Goal: Navigation & Orientation: Understand site structure

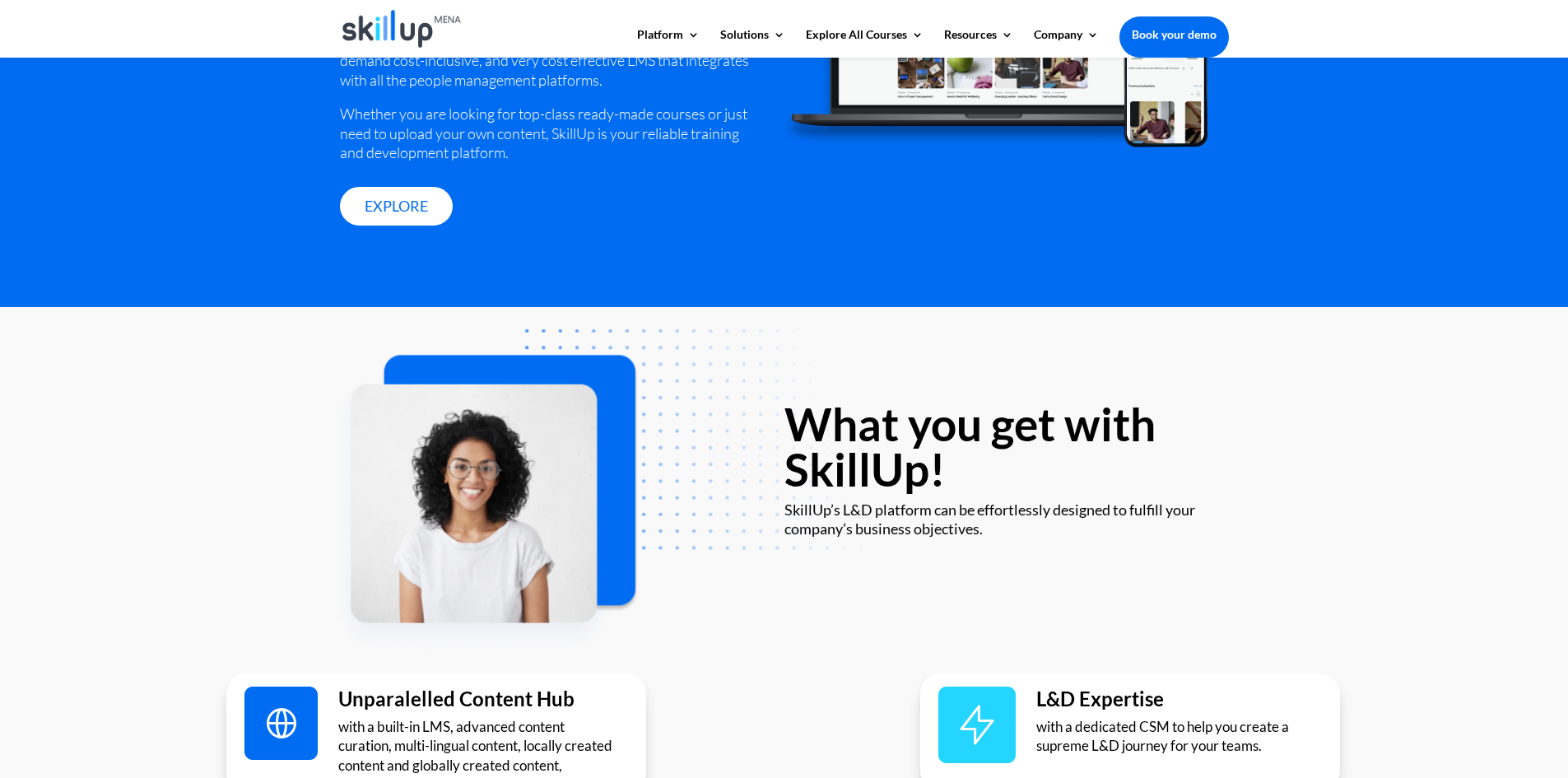
scroll to position [2635, 0]
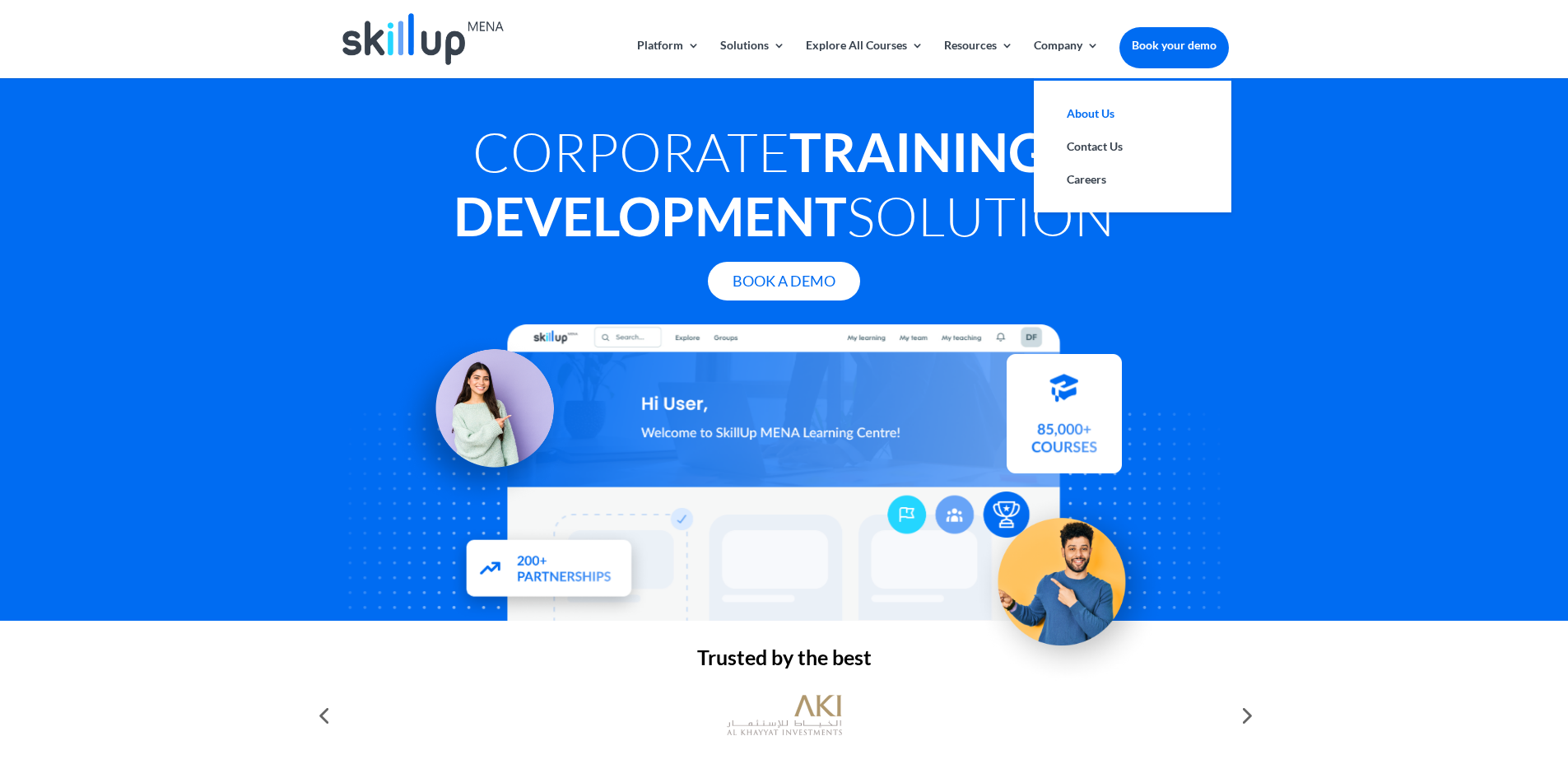
click at [1076, 119] on link "About Us" at bounding box center [1132, 113] width 164 height 33
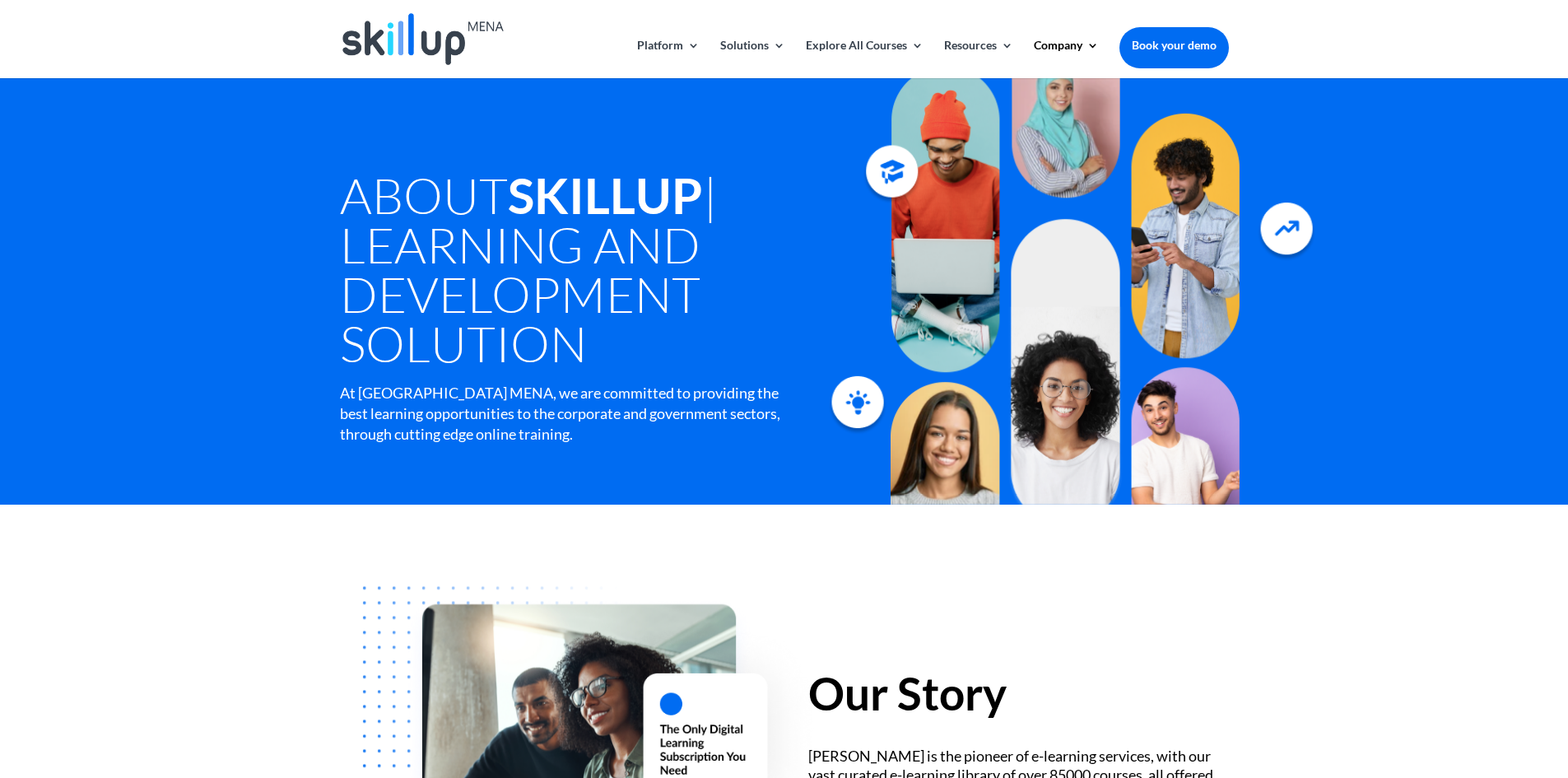
click at [400, 36] on img at bounding box center [423, 39] width 161 height 52
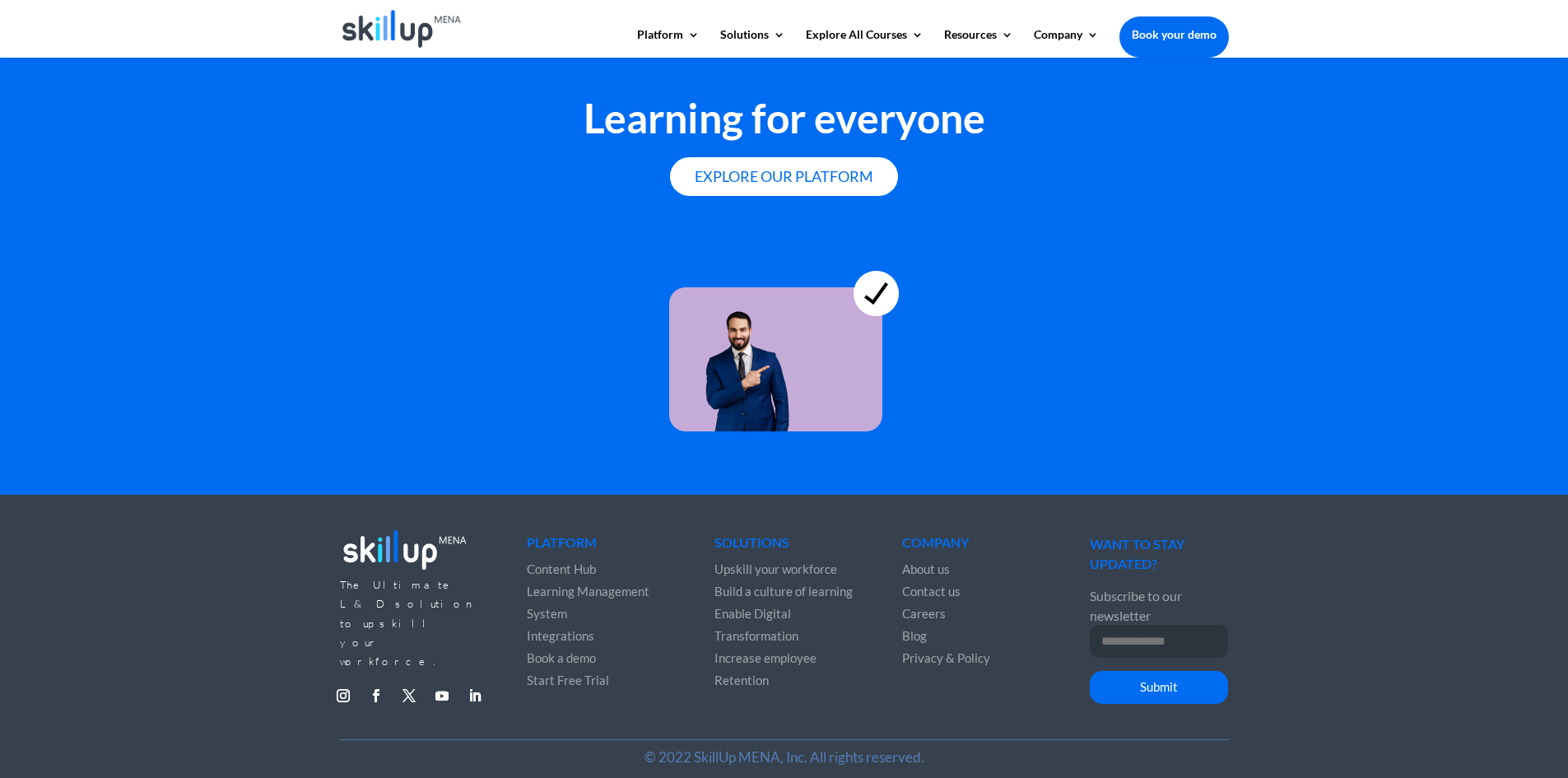
scroll to position [4446, 0]
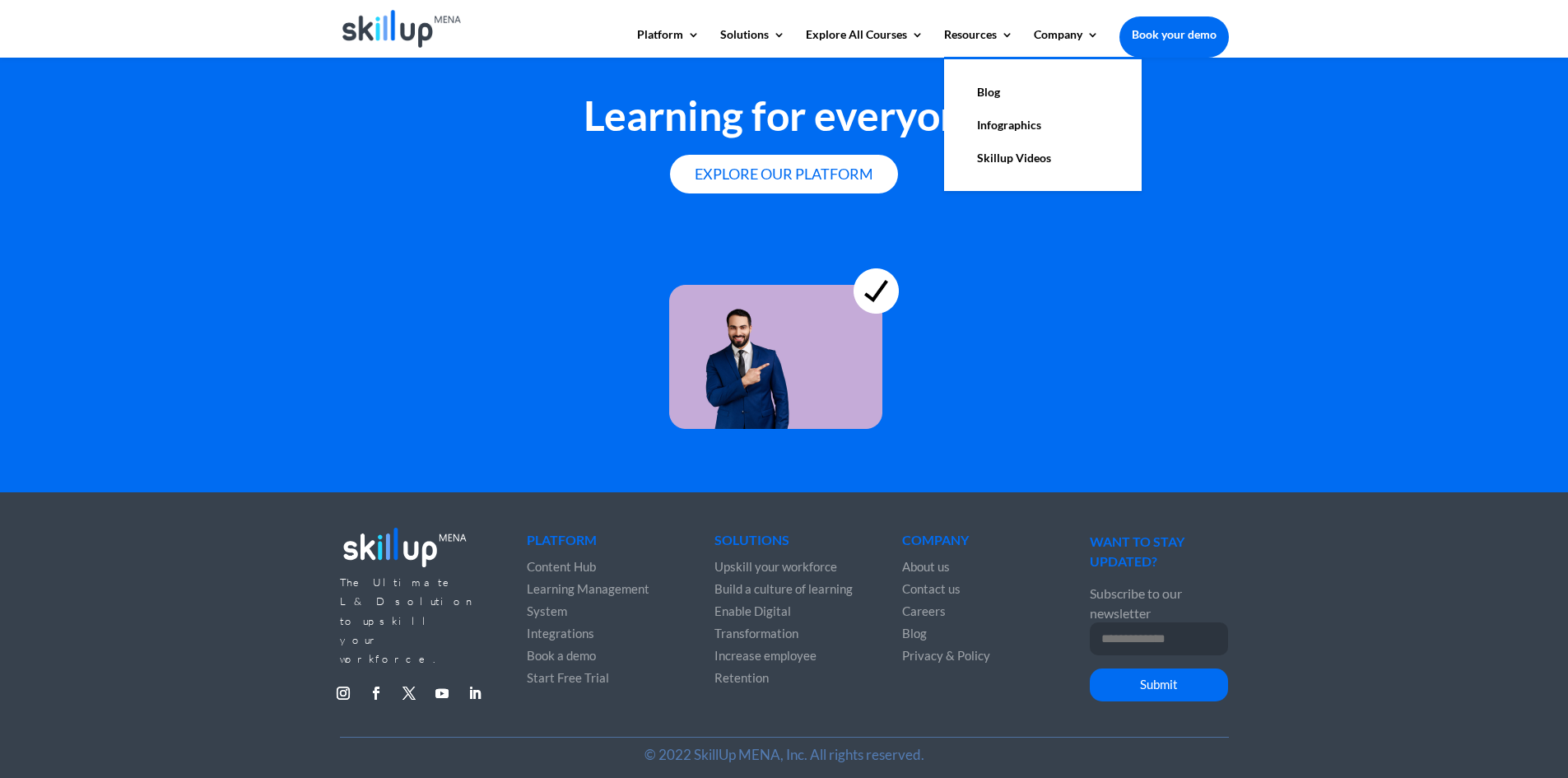
click at [984, 93] on link "Blog" at bounding box center [1042, 93] width 164 height 33
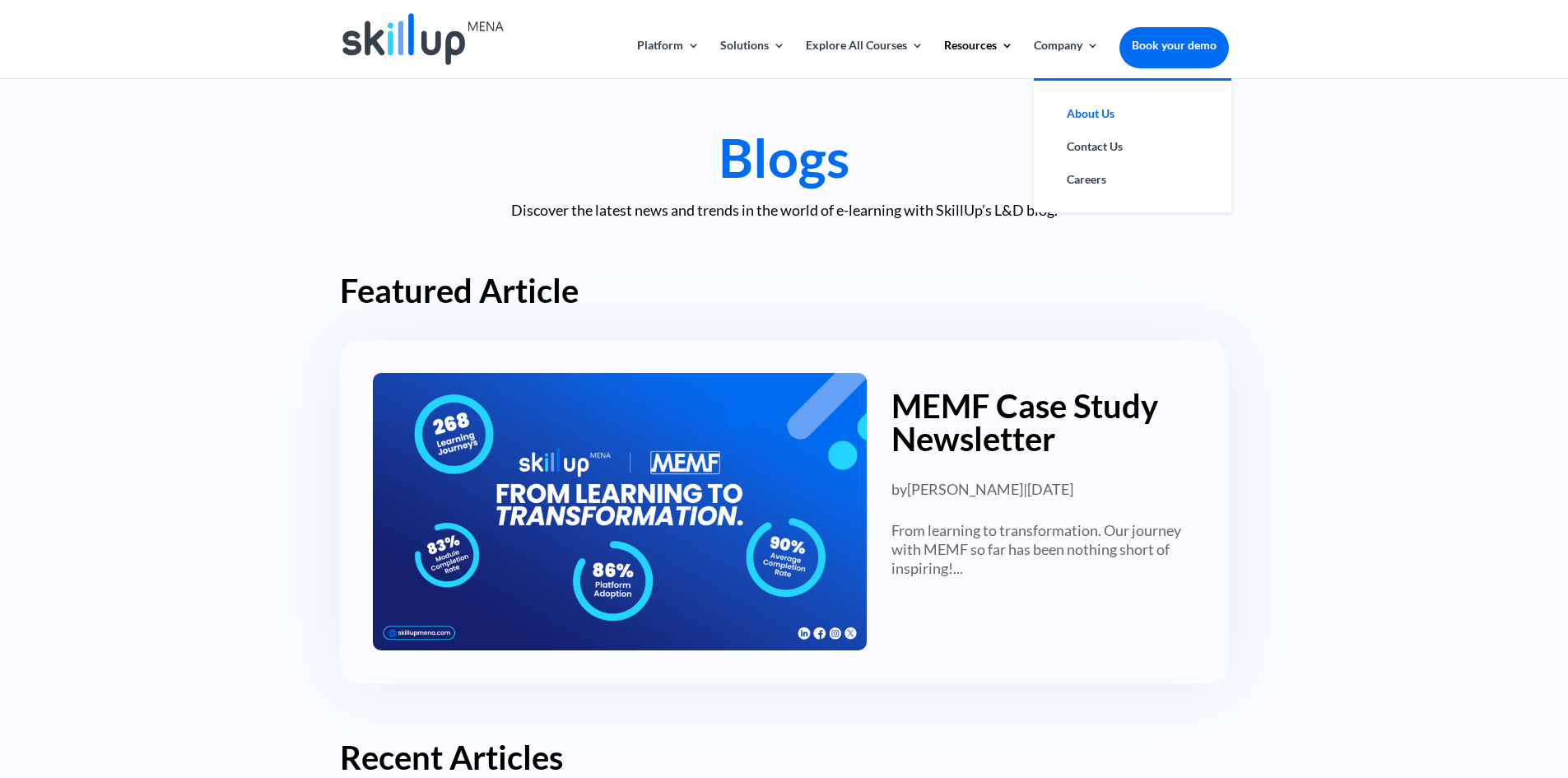
click at [1078, 119] on link "About Us" at bounding box center [1132, 113] width 164 height 33
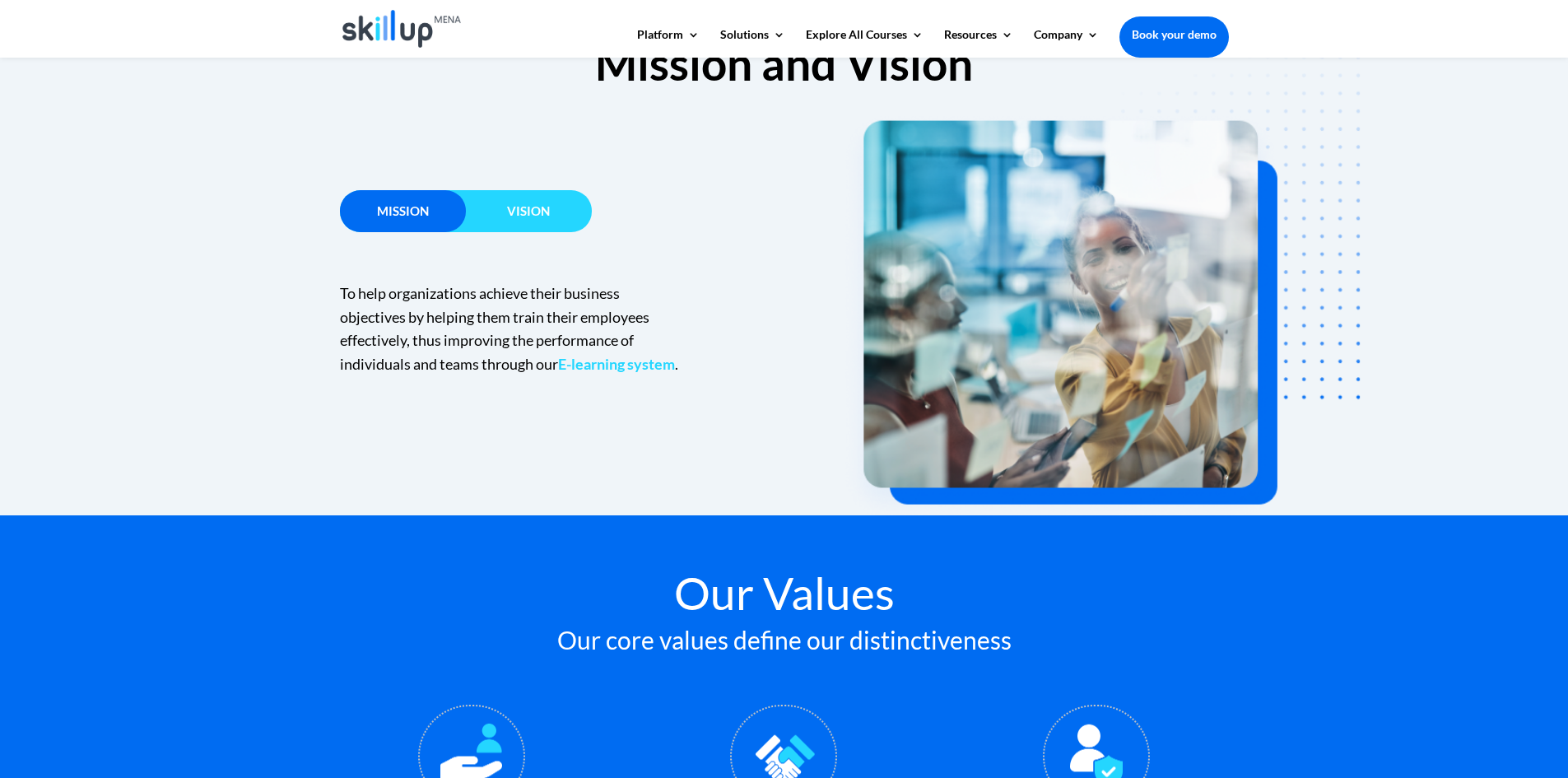
scroll to position [1071, 0]
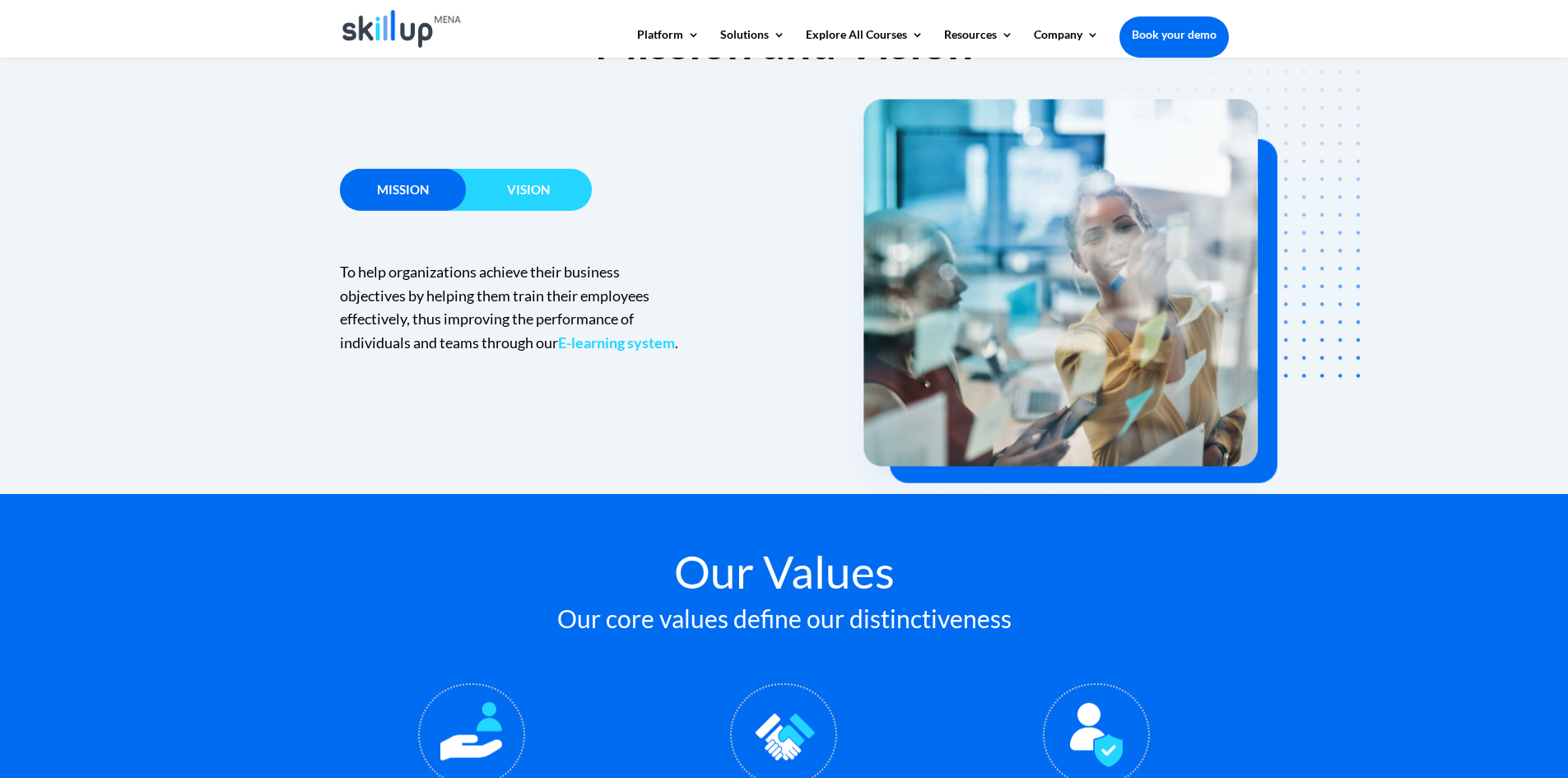
click at [567, 179] on div "Vision" at bounding box center [529, 190] width 126 height 42
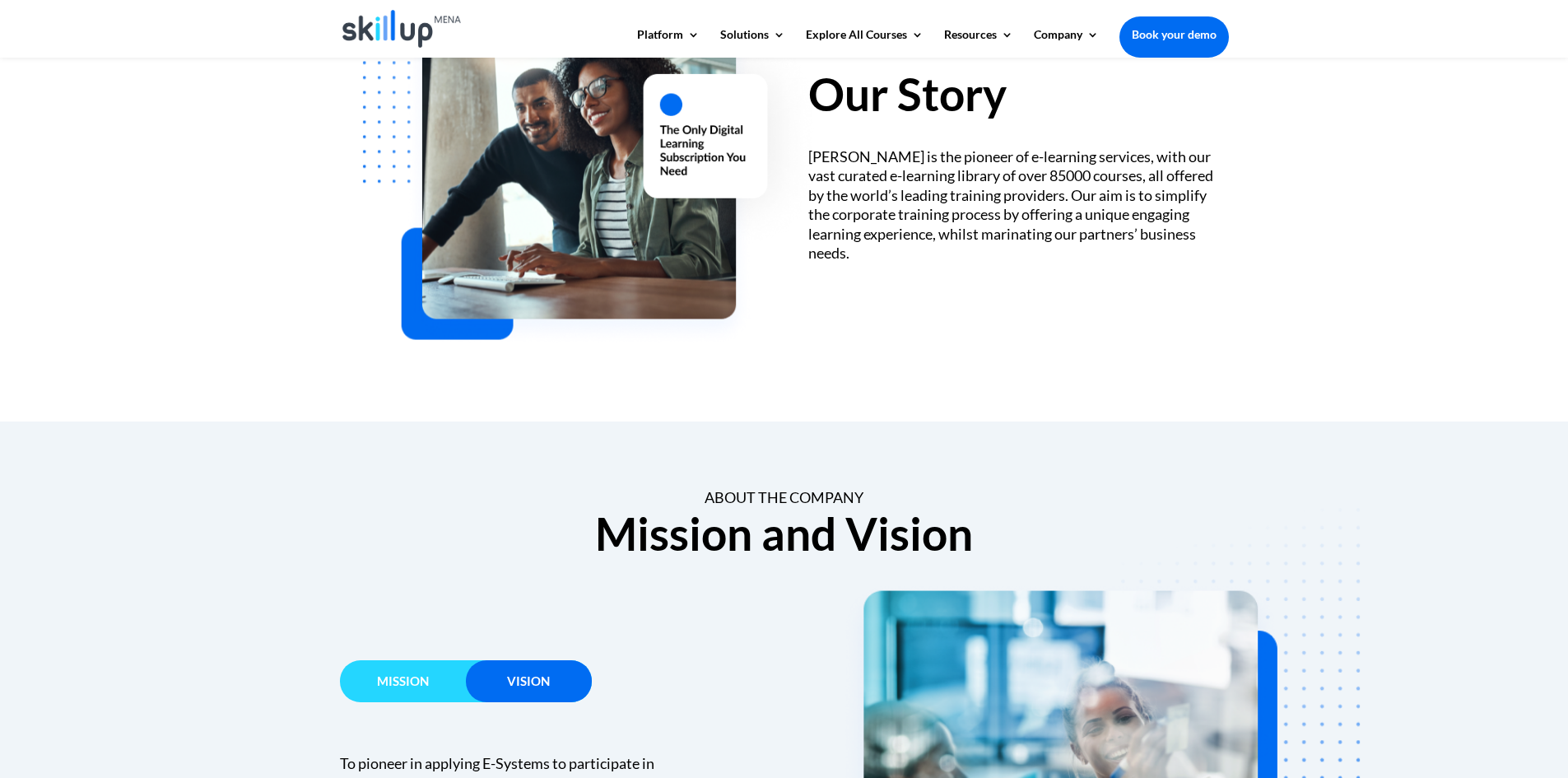
scroll to position [576, 0]
